Goal: Task Accomplishment & Management: Use online tool/utility

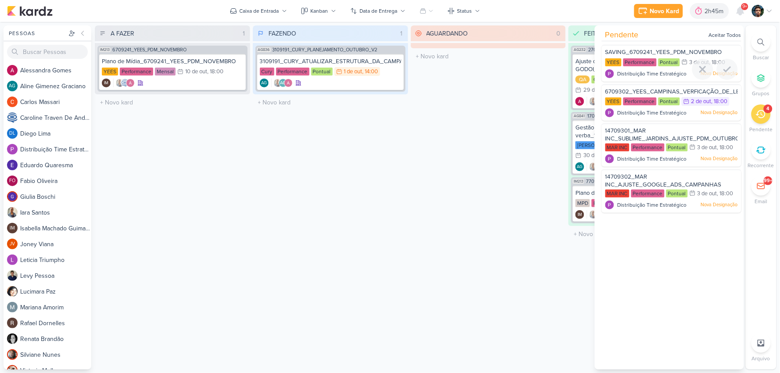
click at [723, 76] on div at bounding box center [727, 69] width 21 height 21
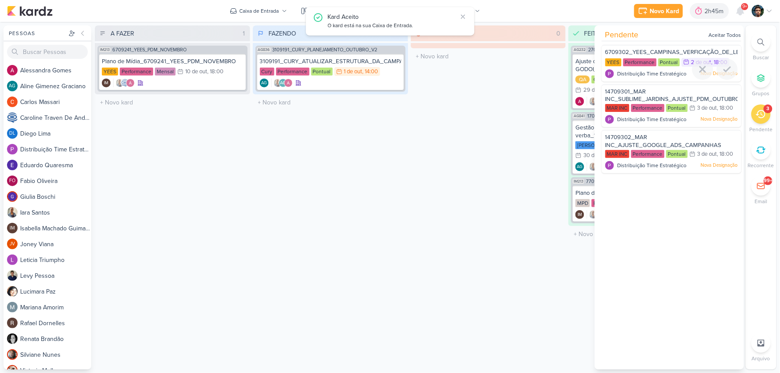
click at [723, 76] on div at bounding box center [727, 69] width 21 height 21
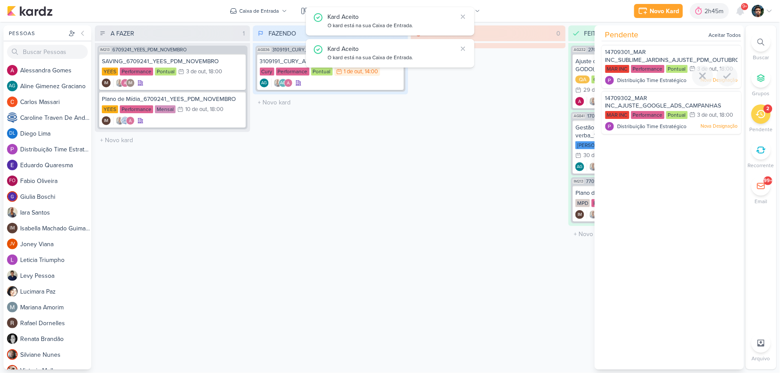
click at [724, 76] on icon at bounding box center [727, 76] width 6 height 4
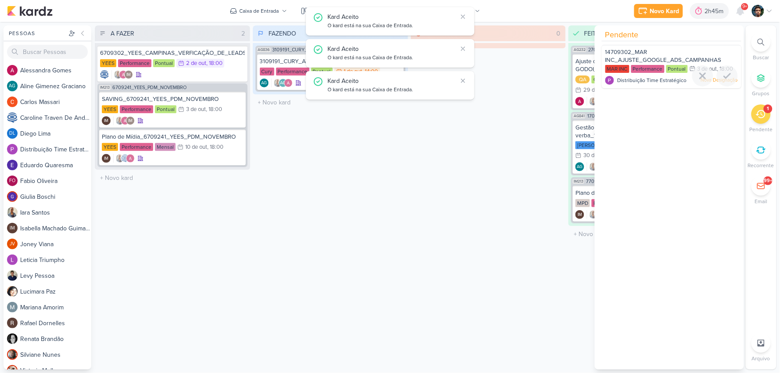
click at [724, 76] on icon at bounding box center [727, 76] width 6 height 4
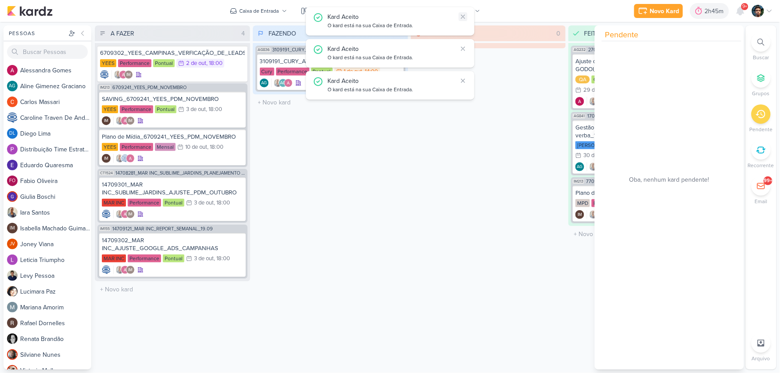
click at [464, 16] on icon at bounding box center [463, 16] width 7 height 7
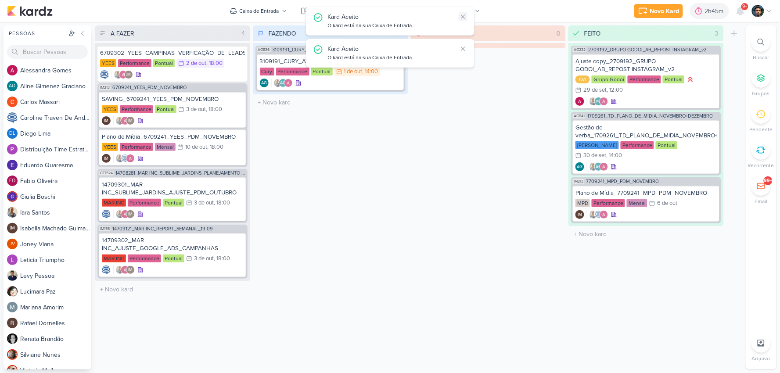
click at [464, 16] on icon at bounding box center [463, 16] width 7 height 7
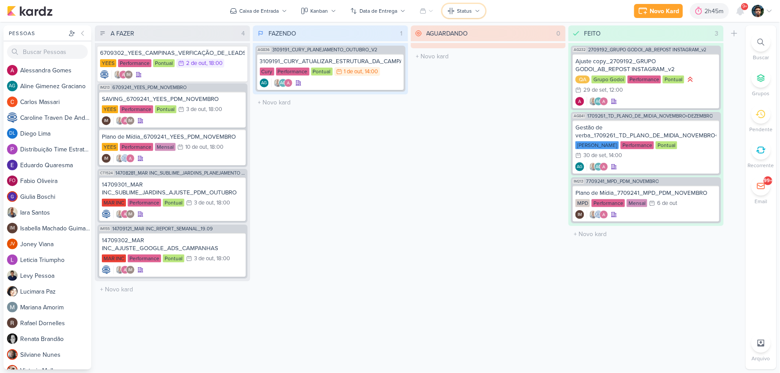
click at [465, 15] on button "Status" at bounding box center [463, 11] width 43 height 14
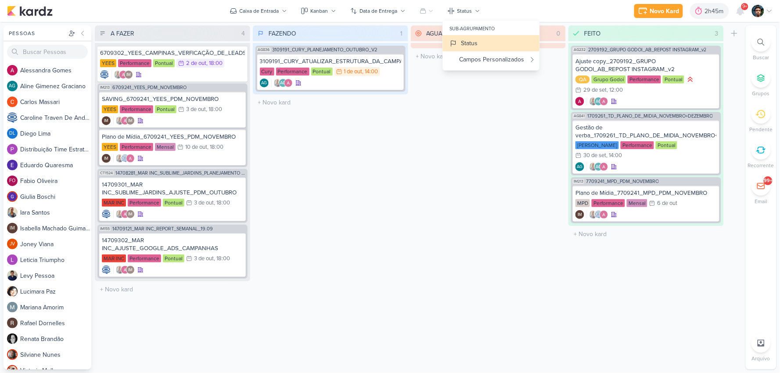
drag, startPoint x: 520, startPoint y: 9, endPoint x: 513, endPoint y: 11, distance: 7.9
click at [521, 8] on div "Novo Kard Ctrl + k 2h45m Sessão desligada... Hoje 2h45m Semana 0h0m Mês 0h0m" at bounding box center [390, 11] width 766 height 22
click at [382, 82] on div "AG AG" at bounding box center [330, 83] width 141 height 9
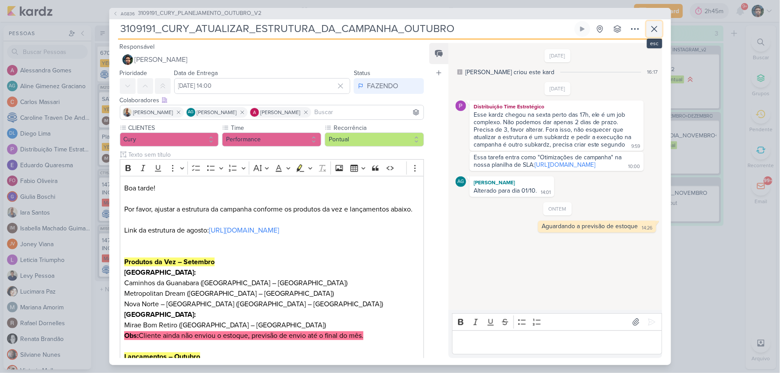
click at [651, 29] on icon at bounding box center [654, 29] width 11 height 11
